Goal: Task Accomplishment & Management: Manage account settings

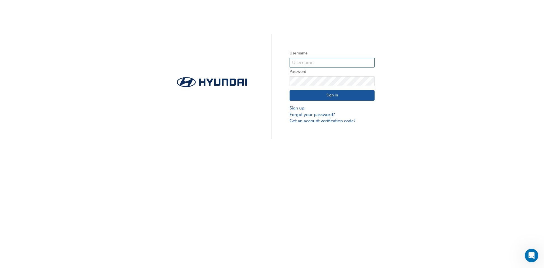
paste input "34448"
type input "34448"
click at [451, 93] on div "Username 34448 Password Sign In Sign up Forgot your password? Got an account ve…" at bounding box center [272, 69] width 544 height 139
click at [298, 107] on link "Sign up" at bounding box center [331, 108] width 85 height 7
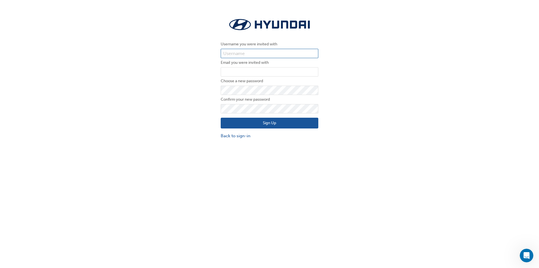
click at [241, 52] on input "text" at bounding box center [270, 54] width 98 height 10
type input "34448"
click at [238, 70] on input "email" at bounding box center [270, 72] width 98 height 10
type input "y"
paste input "mailto:tonyp@mantellomotorgroup.com"
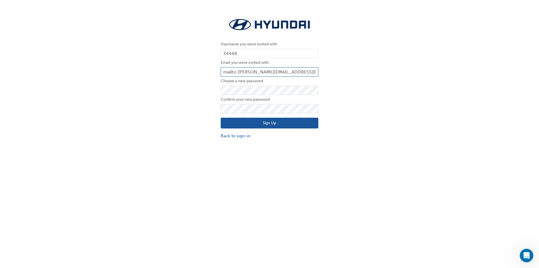
click at [238, 72] on input "mailto:tonyp@mantellomotorgroup.com" at bounding box center [270, 72] width 98 height 10
type input "[EMAIL_ADDRESS][DOMAIN_NAME]"
click at [264, 126] on button "Sign Up" at bounding box center [270, 123] width 98 height 11
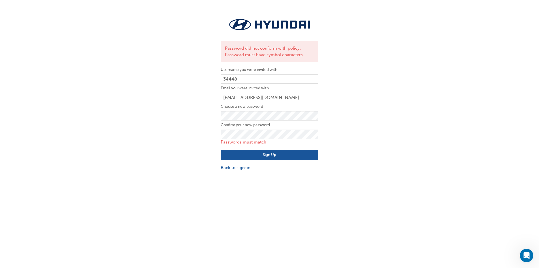
click at [350, 132] on div "Password did not conform with policy: Password must have symbol characters User…" at bounding box center [269, 94] width 539 height 162
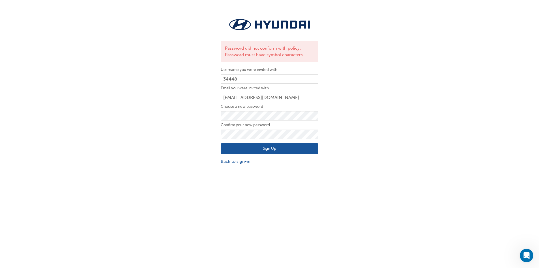
click at [384, 157] on div "Password did not conform with policy: Password must have symbol characters User…" at bounding box center [269, 91] width 539 height 156
click at [278, 146] on button "Sign Up" at bounding box center [270, 148] width 98 height 11
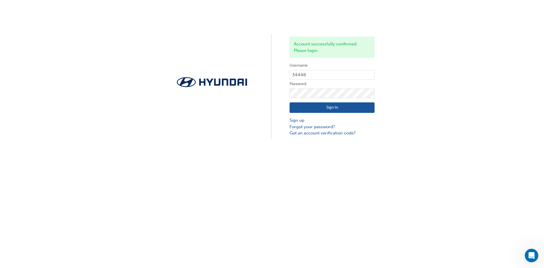
click at [340, 110] on button "Sign In" at bounding box center [331, 107] width 85 height 11
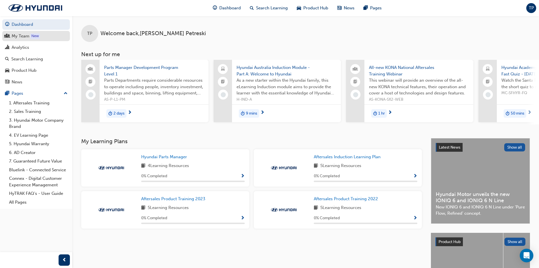
click at [27, 38] on div "My Team" at bounding box center [21, 36] width 18 height 7
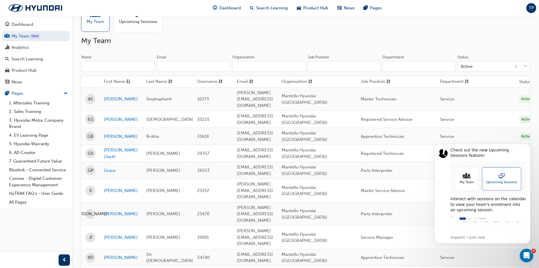
scroll to position [21, 0]
click at [108, 167] on link "Grace" at bounding box center [121, 170] width 34 height 7
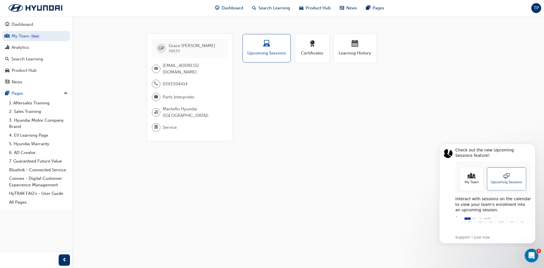
click at [176, 68] on span "[EMAIL_ADDRESS][DOMAIN_NAME]" at bounding box center [193, 68] width 61 height 13
click at [157, 66] on span "email-icon" at bounding box center [156, 68] width 4 height 7
click at [188, 69] on span "[EMAIL_ADDRESS][DOMAIN_NAME]" at bounding box center [193, 68] width 61 height 13
click at [189, 67] on span "[EMAIL_ADDRESS][DOMAIN_NAME]" at bounding box center [193, 68] width 61 height 13
drag, startPoint x: 539, startPoint y: 0, endPoint x: 416, endPoint y: 60, distance: 136.9
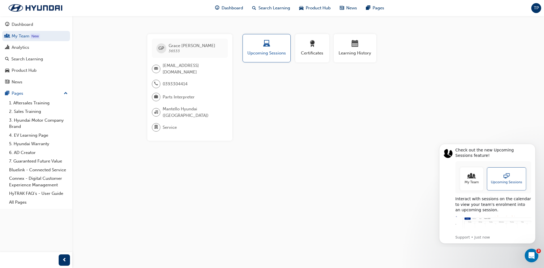
click at [416, 60] on div "Profile Upcoming Sessions Certificates Learning History" at bounding box center [355, 50] width 239 height 33
click at [295, 106] on div "Profile Upcoming Sessions Certificates Learning History GP [PERSON_NAME] 36533 …" at bounding box center [355, 87] width 228 height 106
drag, startPoint x: 281, startPoint y: 0, endPoint x: 341, endPoint y: 123, distance: 136.9
click at [341, 123] on div "Profile Upcoming Sessions Certificates Learning History GP [PERSON_NAME] 36533 …" at bounding box center [355, 87] width 228 height 106
click at [24, 36] on link "My Team New" at bounding box center [36, 36] width 68 height 10
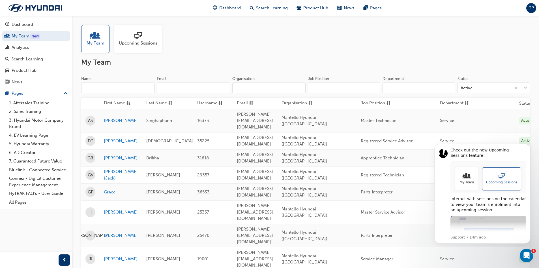
click at [534, 8] on span "TP" at bounding box center [531, 8] width 5 height 7
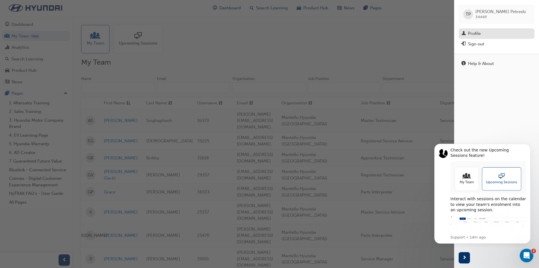
click at [500, 37] on div "Profile" at bounding box center [497, 33] width 70 height 7
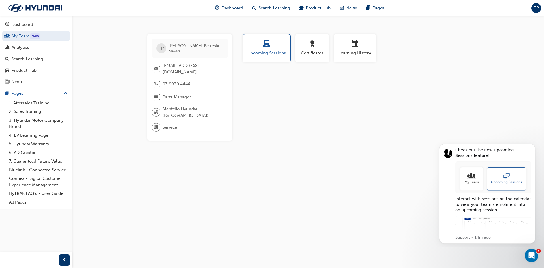
click at [536, 7] on span "TP" at bounding box center [536, 8] width 5 height 7
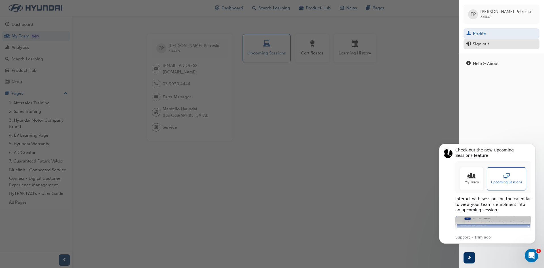
click at [483, 46] on div "Sign out" at bounding box center [481, 44] width 16 height 7
